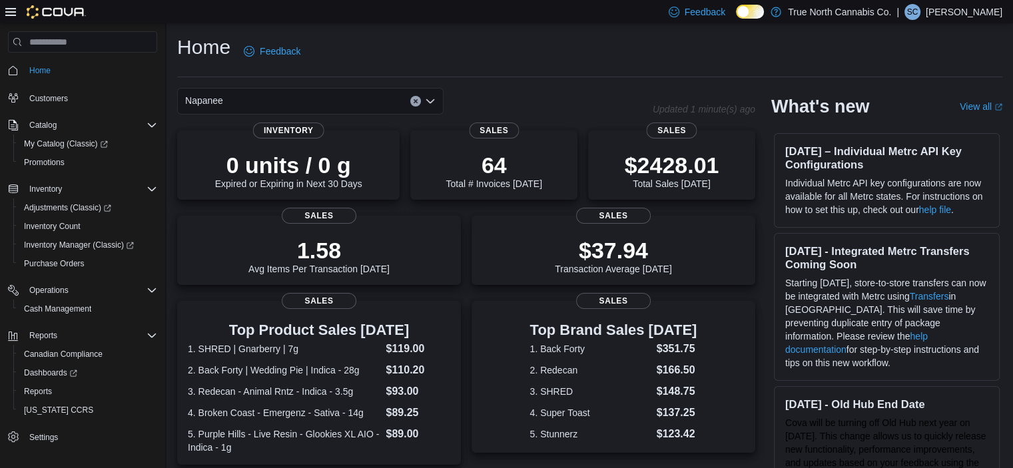
click at [336, 163] on p "0 units / 0 g" at bounding box center [288, 165] width 147 height 27
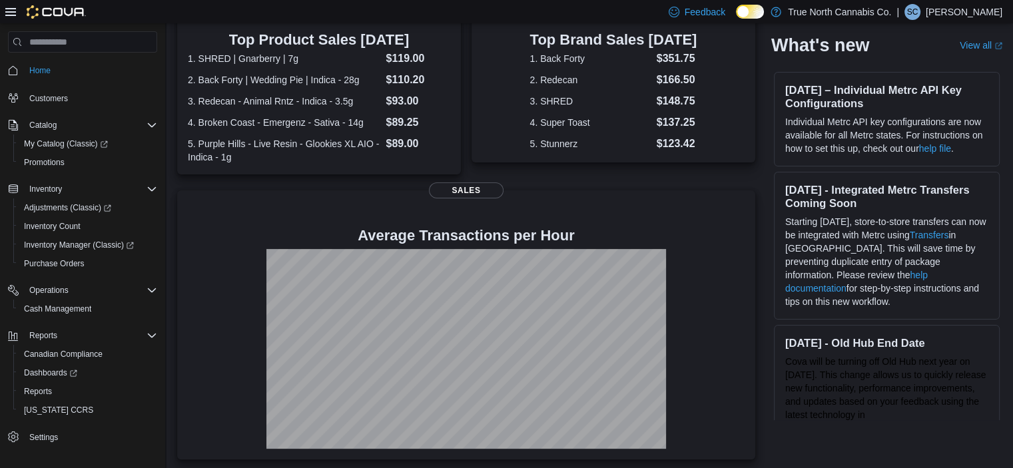
scroll to position [293, 0]
